Goal: Check status

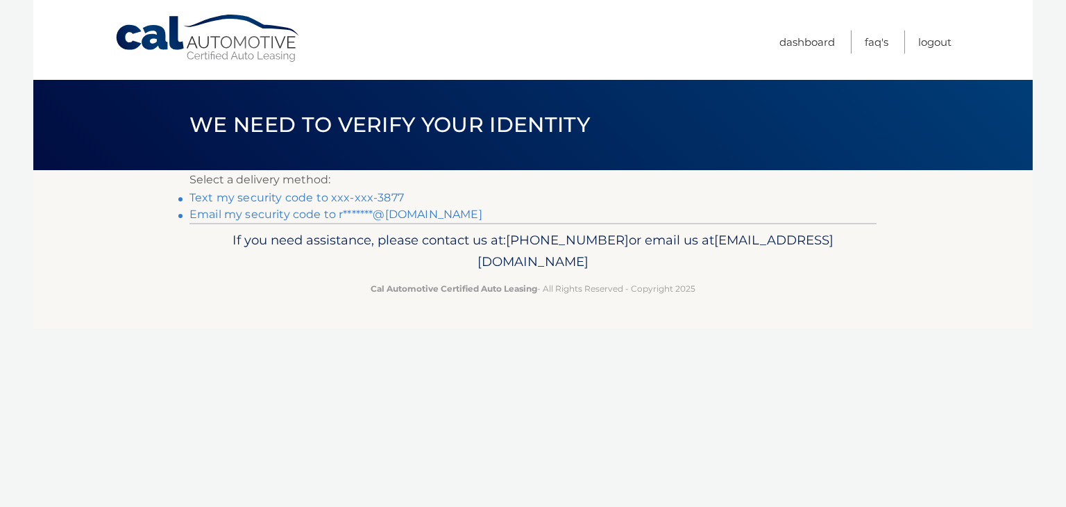
click at [365, 192] on link "Text my security code to xxx-xxx-3877" at bounding box center [296, 197] width 214 height 13
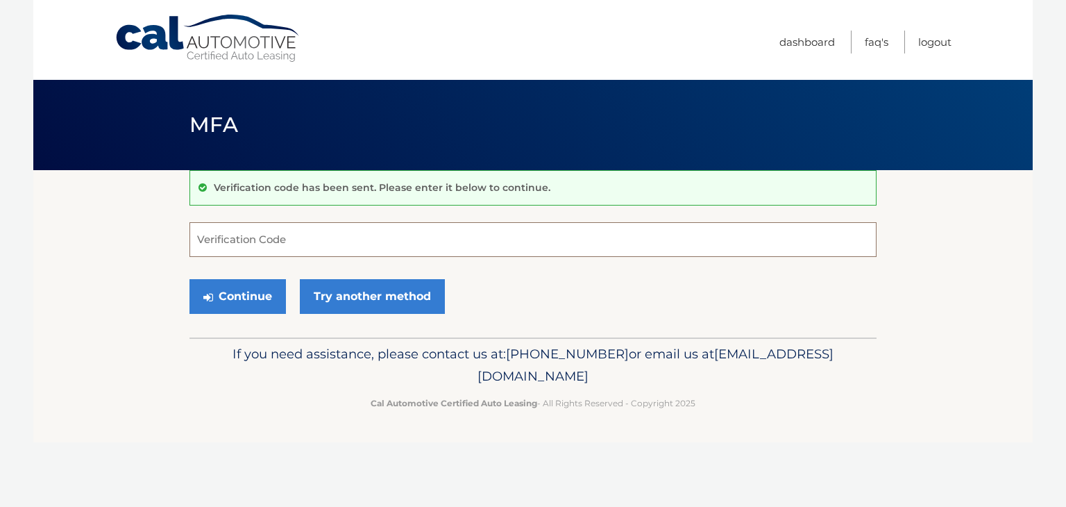
click at [366, 239] on input "Verification Code" at bounding box center [532, 239] width 687 height 35
type input "564393"
click at [189, 279] on button "Continue" at bounding box center [237, 296] width 96 height 35
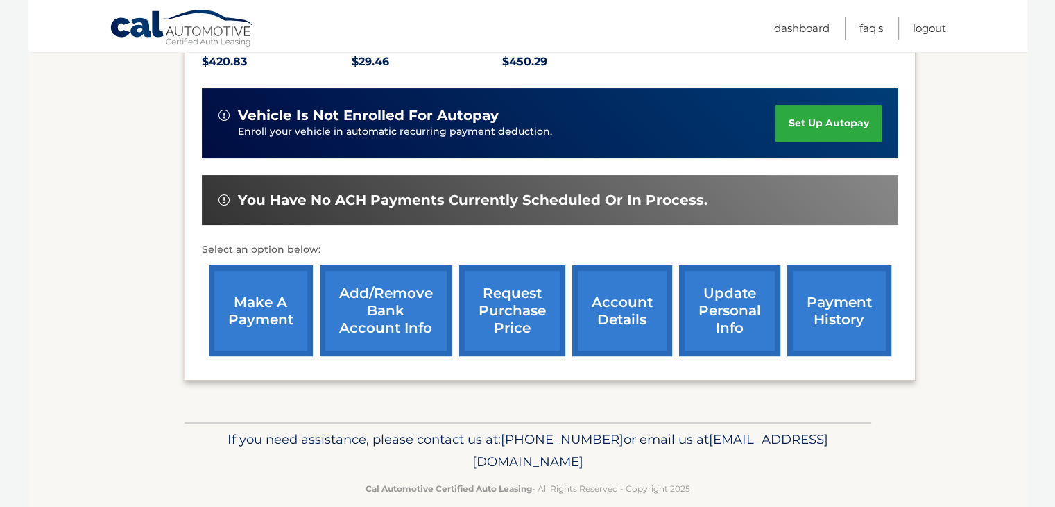
scroll to position [333, 0]
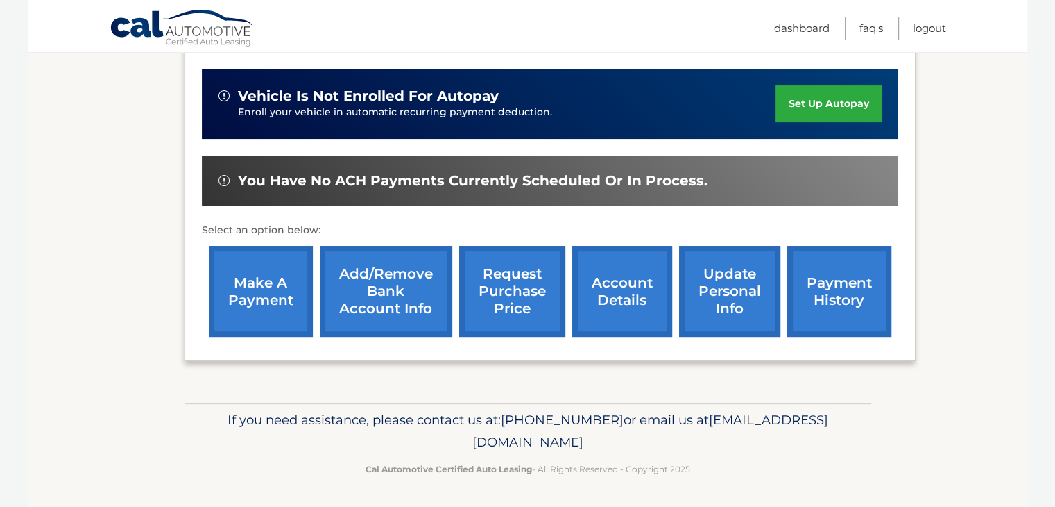
click at [609, 281] on link "account details" at bounding box center [622, 291] width 100 height 91
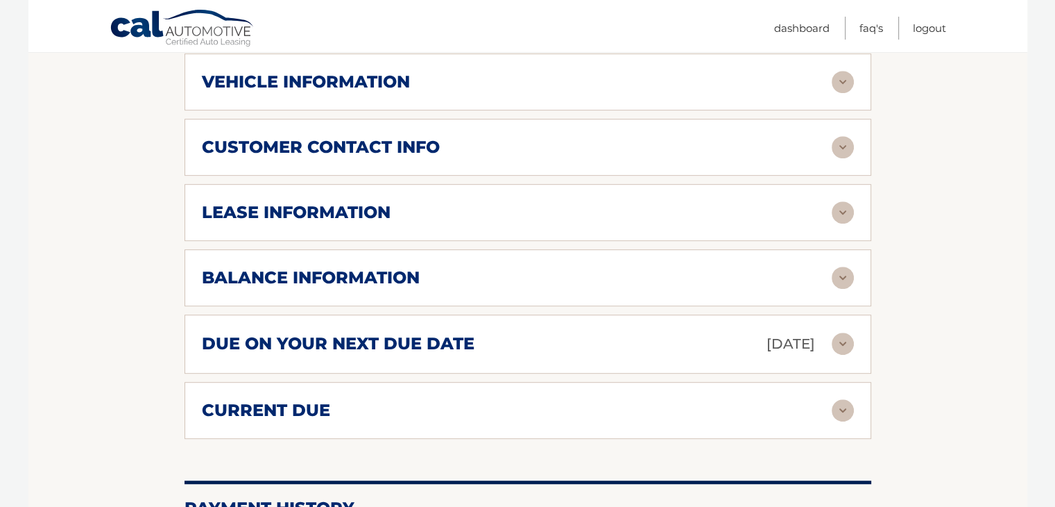
scroll to position [694, 0]
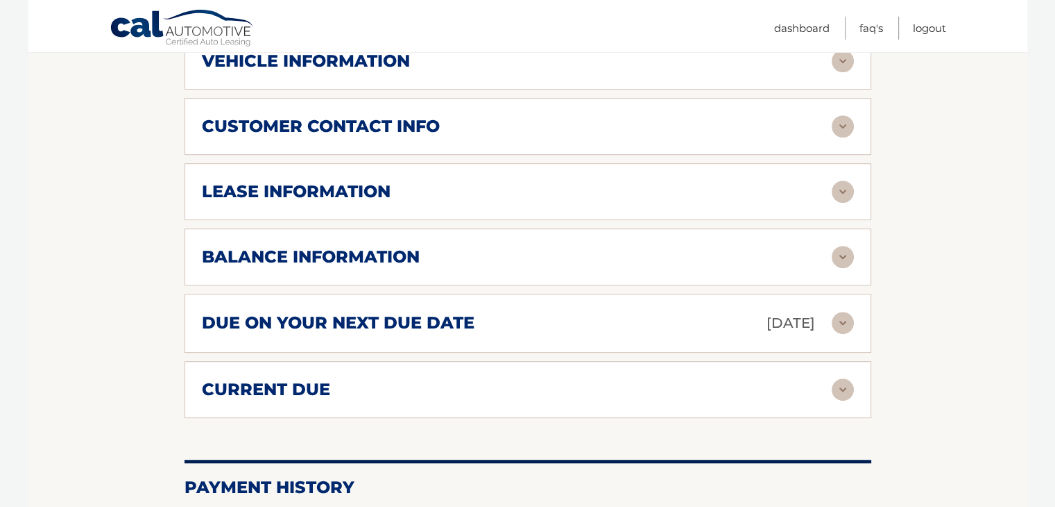
click at [529, 261] on div "balance information" at bounding box center [517, 256] width 630 height 21
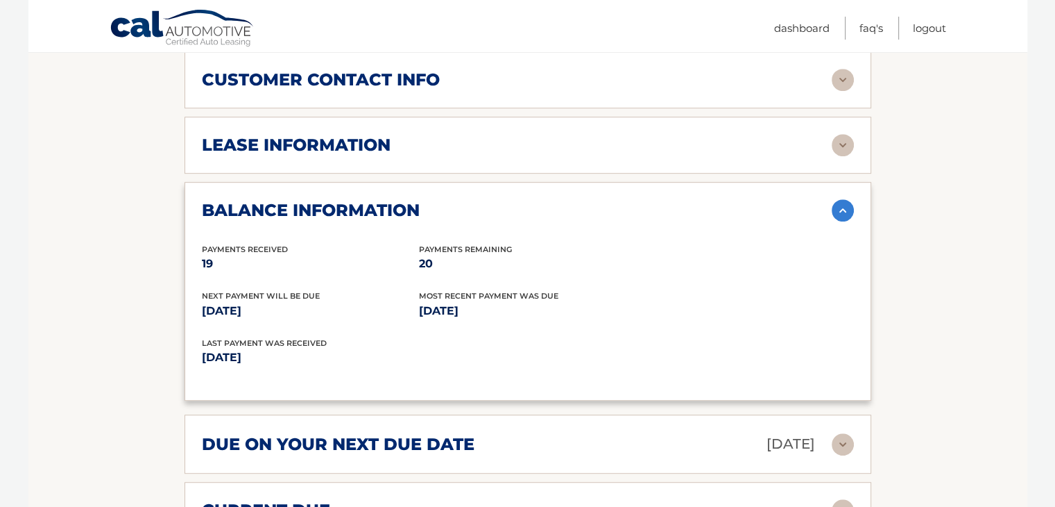
scroll to position [833, 0]
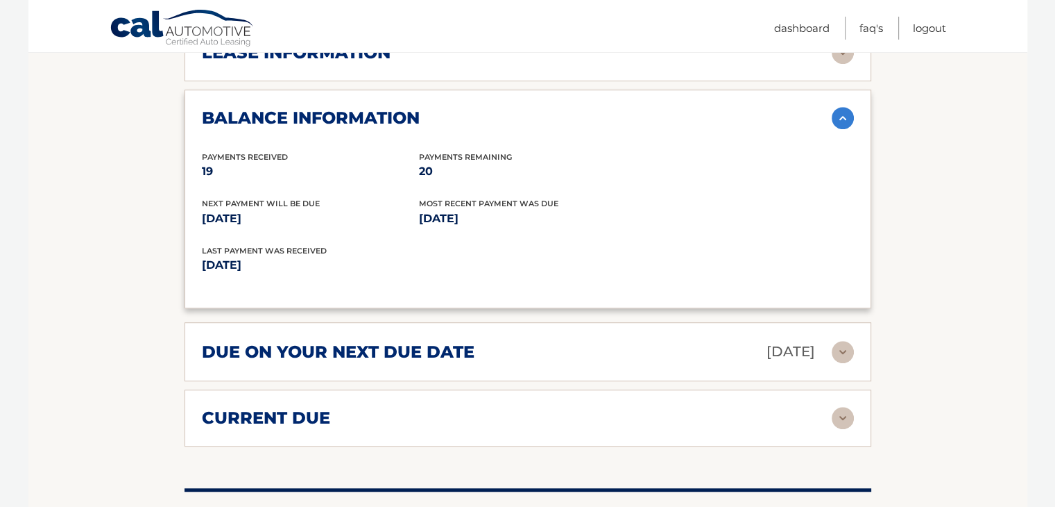
click at [531, 342] on div "due on your next due date [DATE]" at bounding box center [517, 351] width 630 height 24
